Goal: Find specific page/section: Find specific page/section

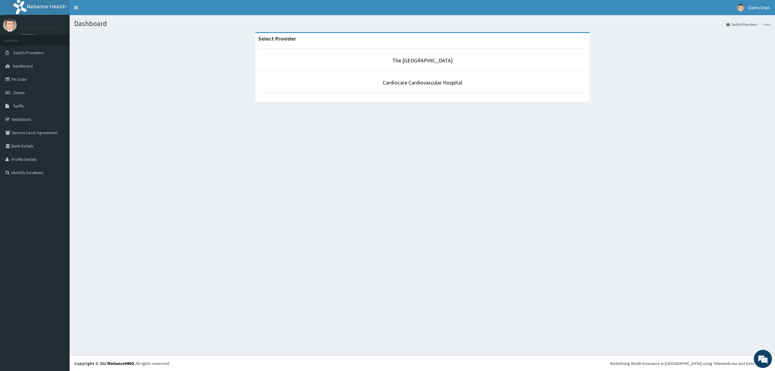
click at [405, 61] on link "The [GEOGRAPHIC_DATA]" at bounding box center [423, 60] width 60 height 7
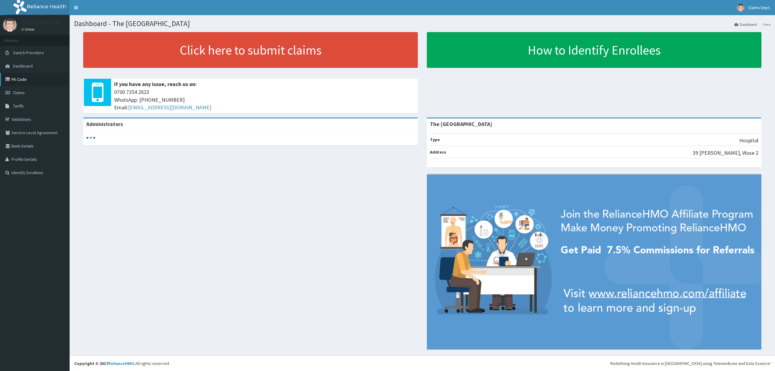
click at [29, 78] on link "PA Code" at bounding box center [35, 79] width 70 height 13
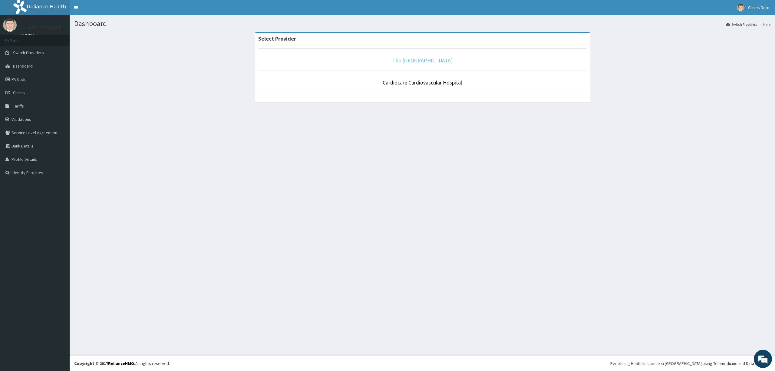
click at [430, 63] on link "The [GEOGRAPHIC_DATA]" at bounding box center [423, 60] width 60 height 7
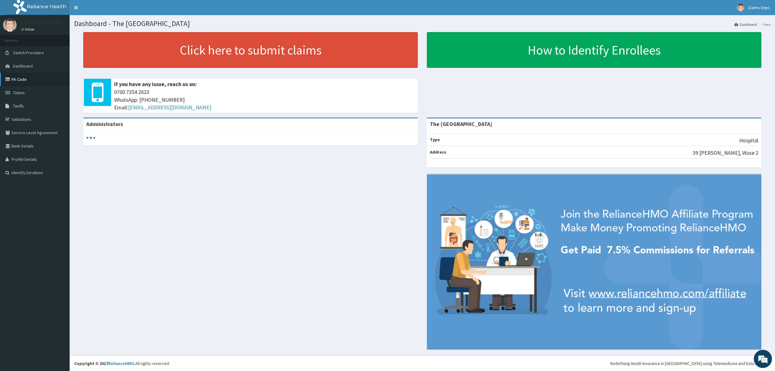
click at [48, 82] on link "PA Code" at bounding box center [35, 79] width 70 height 13
